Goal: Information Seeking & Learning: Find contact information

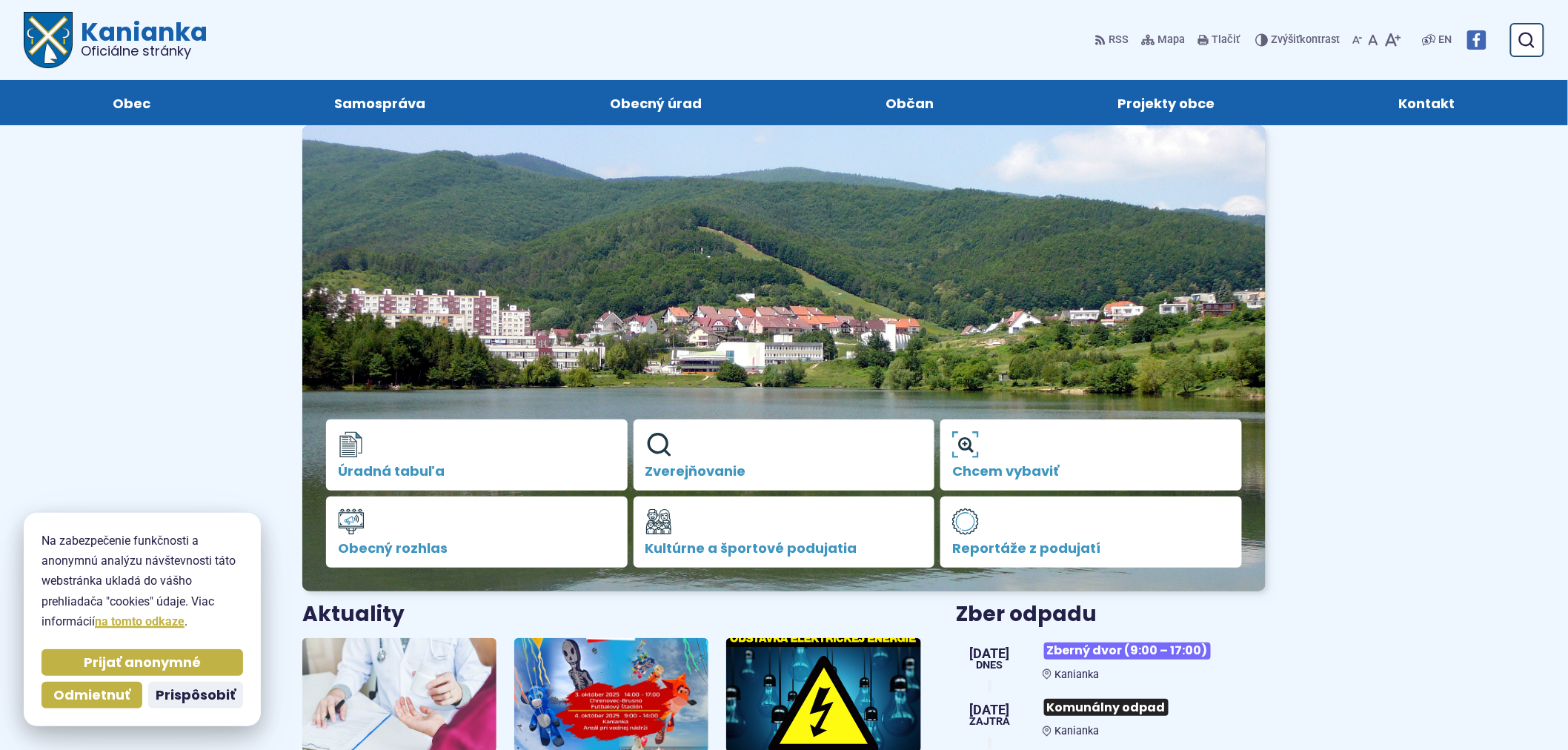
click at [1416, 80] on span "Kontakt" at bounding box center [1427, 103] width 56 height 45
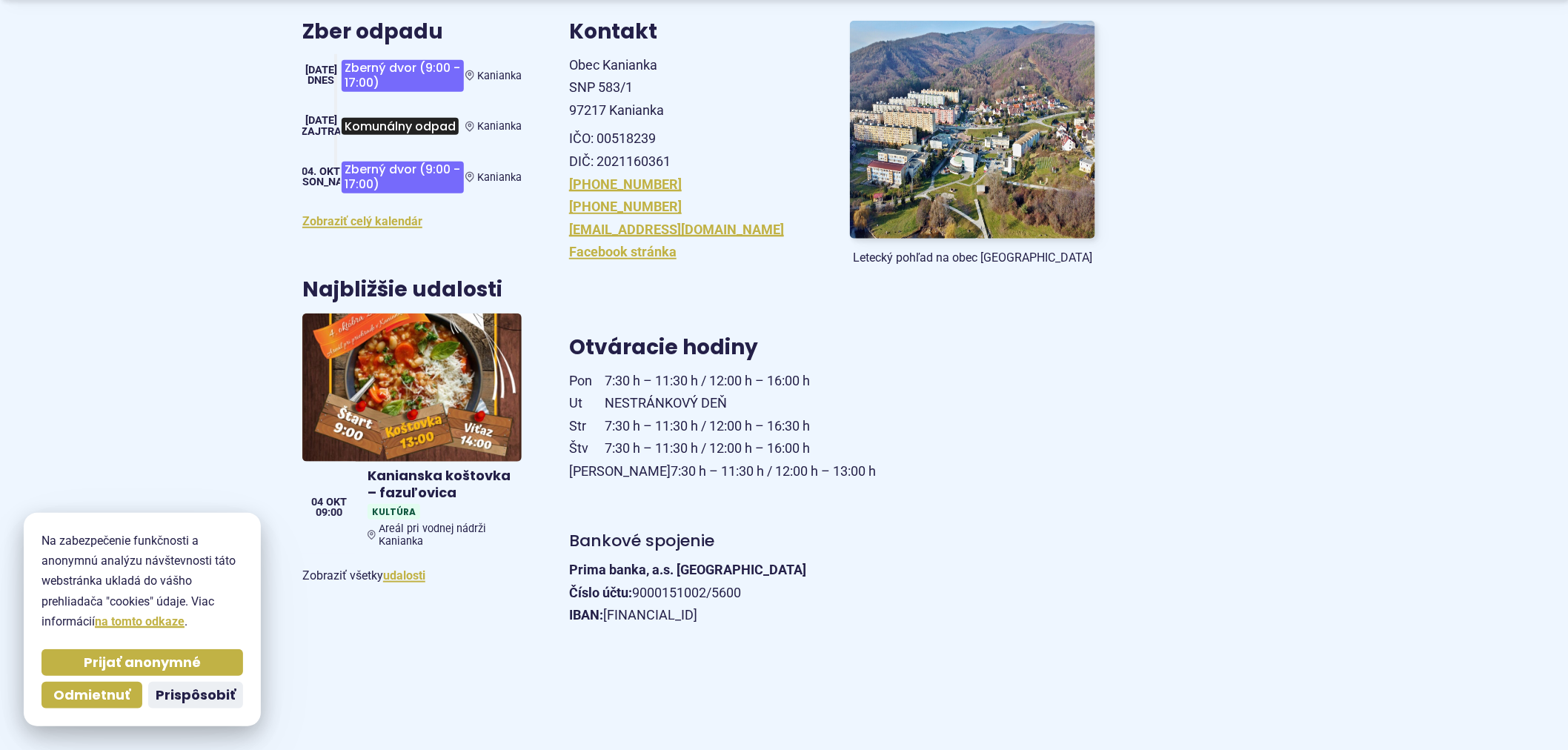
scroll to position [576, 0]
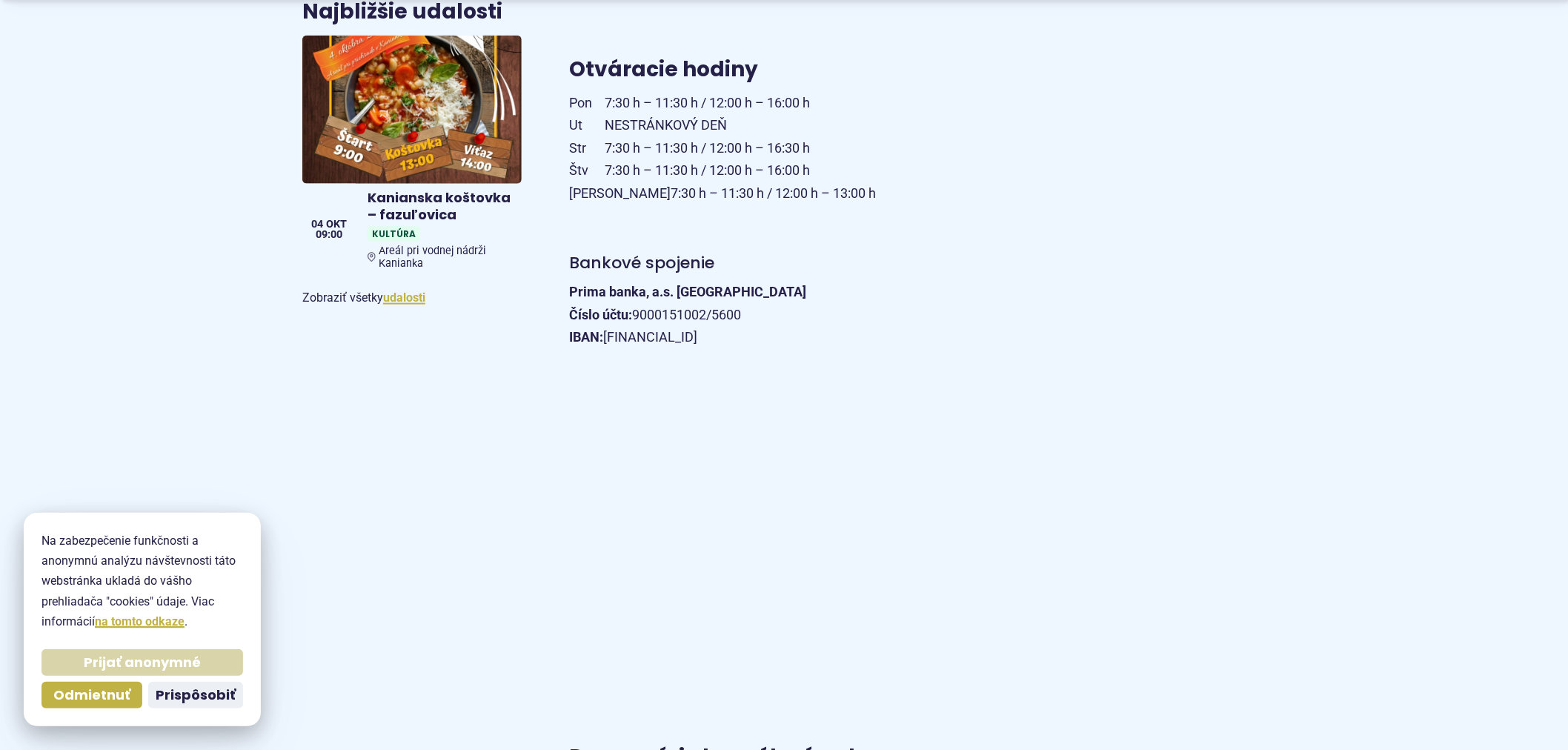
click at [105, 671] on span "Prijať anonymné" at bounding box center [142, 663] width 117 height 17
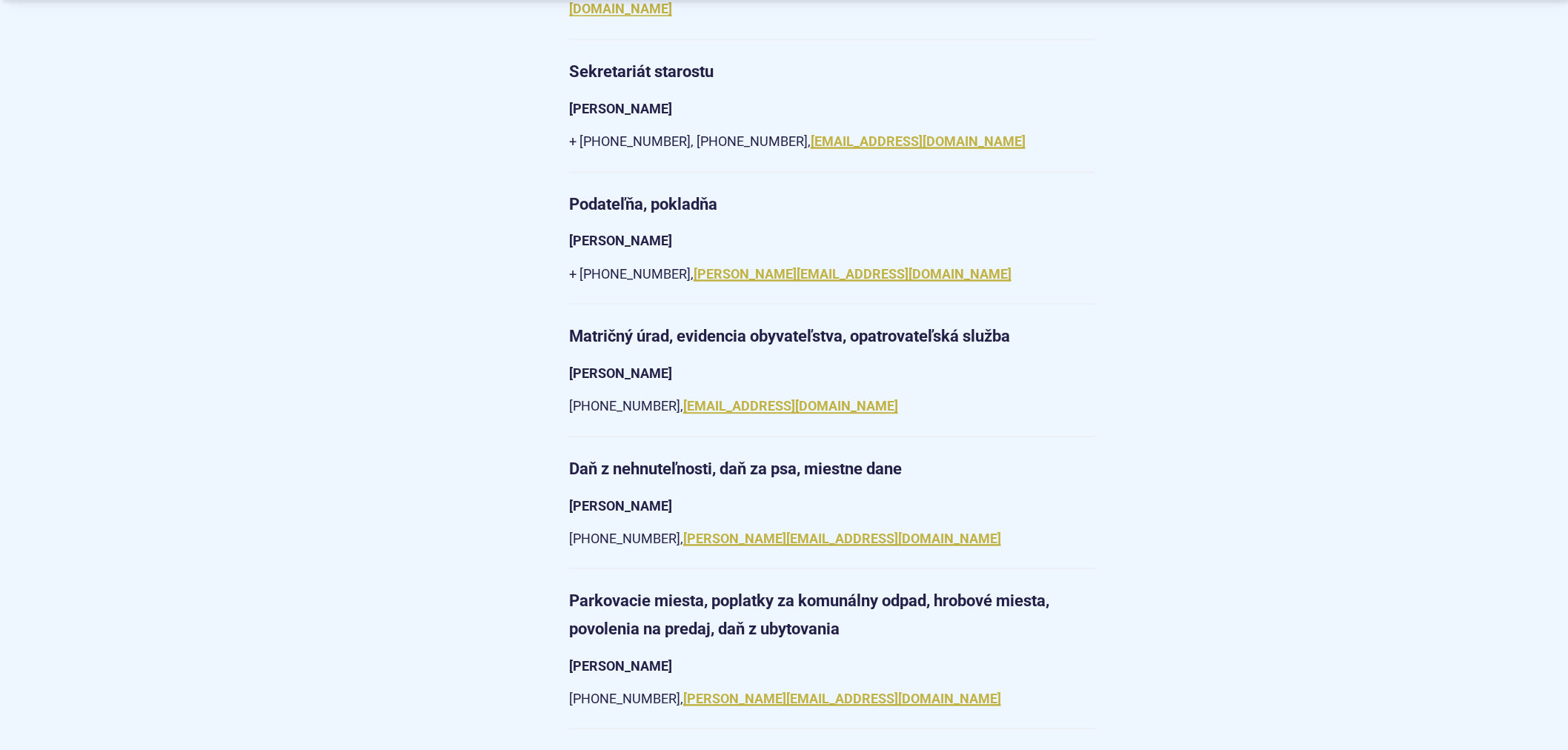
scroll to position [1483, 0]
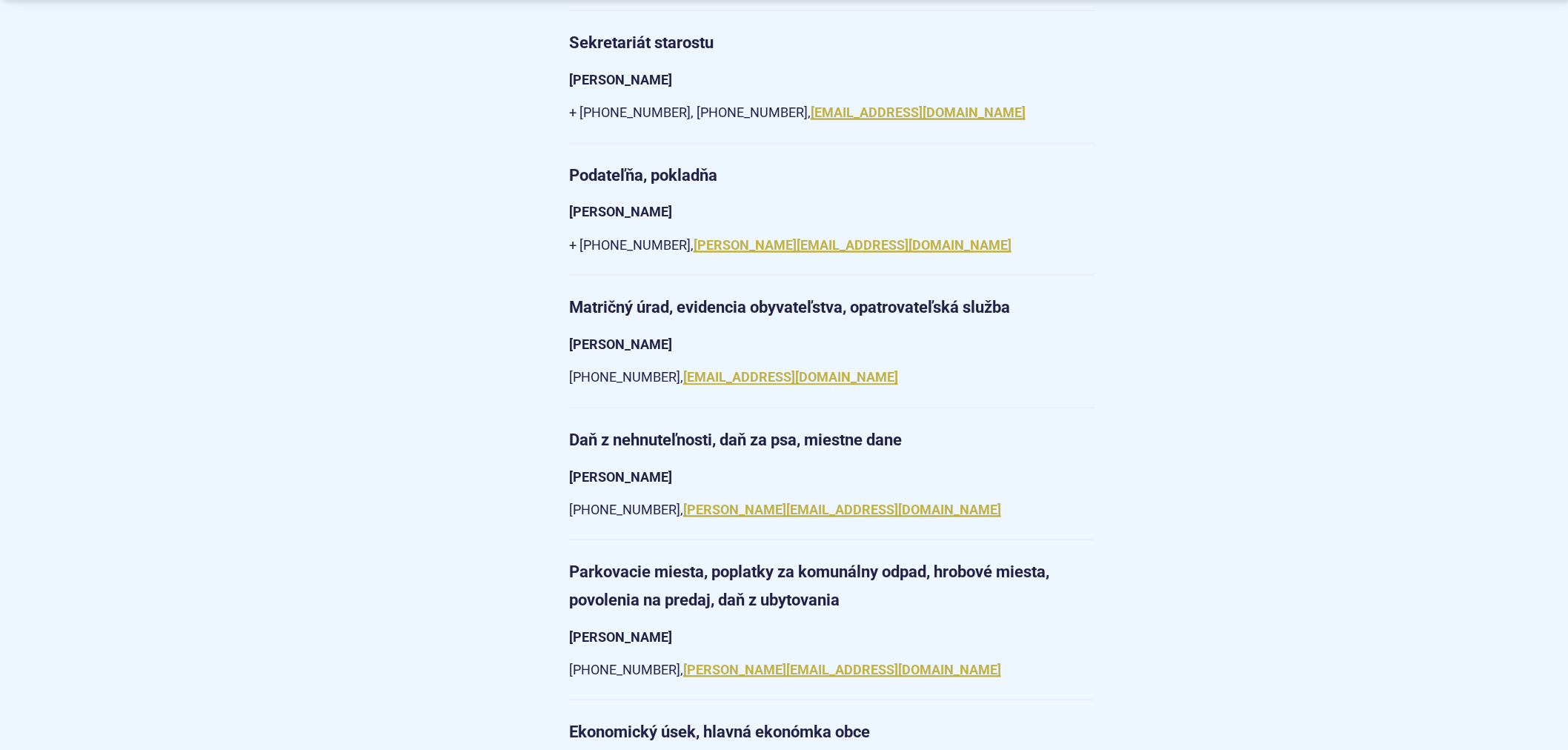
drag, startPoint x: 838, startPoint y: 573, endPoint x: 726, endPoint y: 577, distance: 112.1
copy p "[PERSON_NAME][EMAIL_ADDRESS][DOMAIN_NAME]"
